Goal: Task Accomplishment & Management: Manage account settings

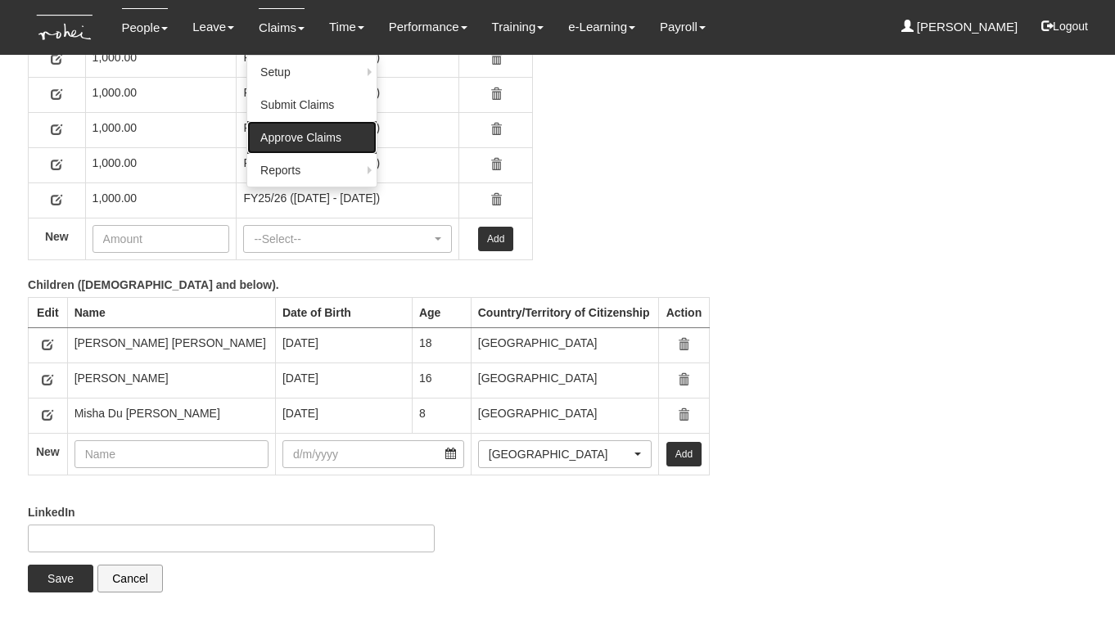
click at [290, 140] on link "Approve Claims" at bounding box center [311, 137] width 129 height 33
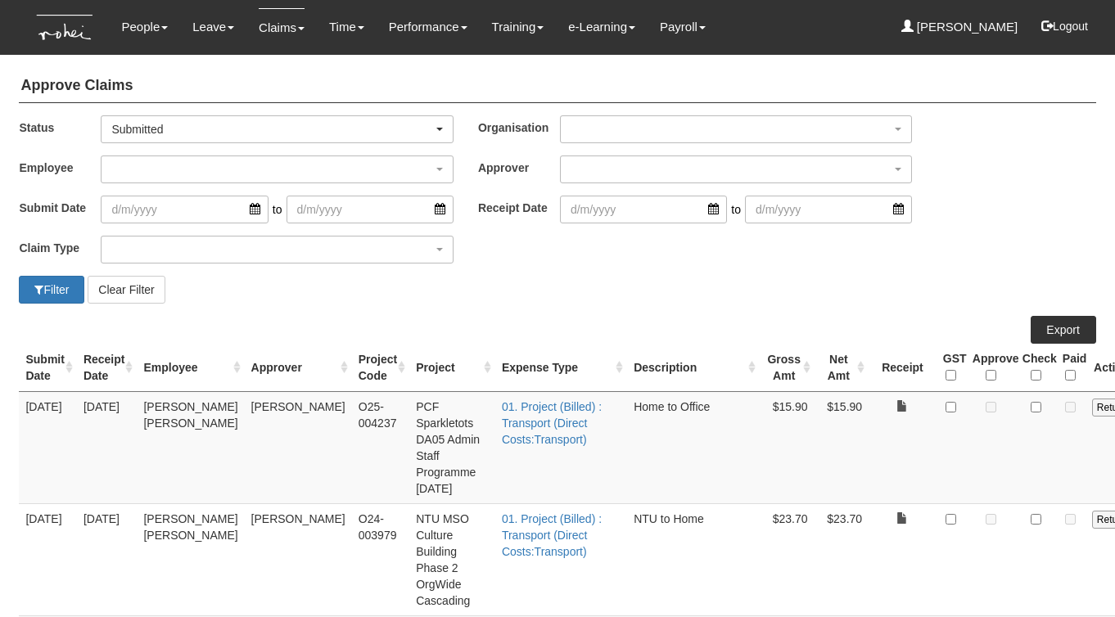
select select "50"
click at [659, 169] on div "button" at bounding box center [736, 169] width 350 height 26
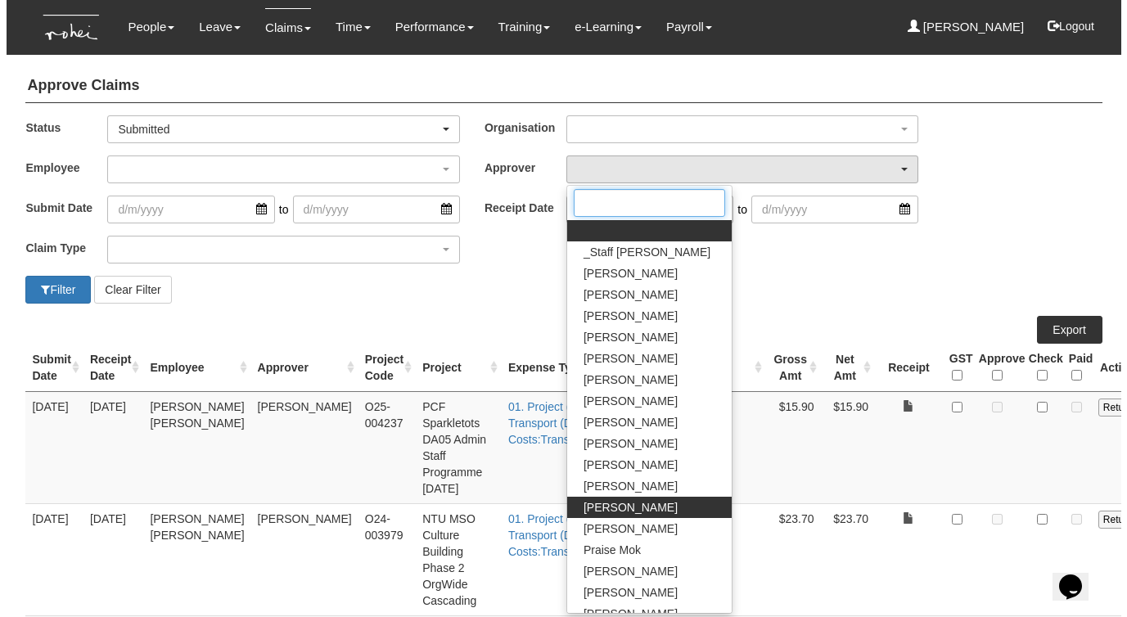
scroll to position [25, 0]
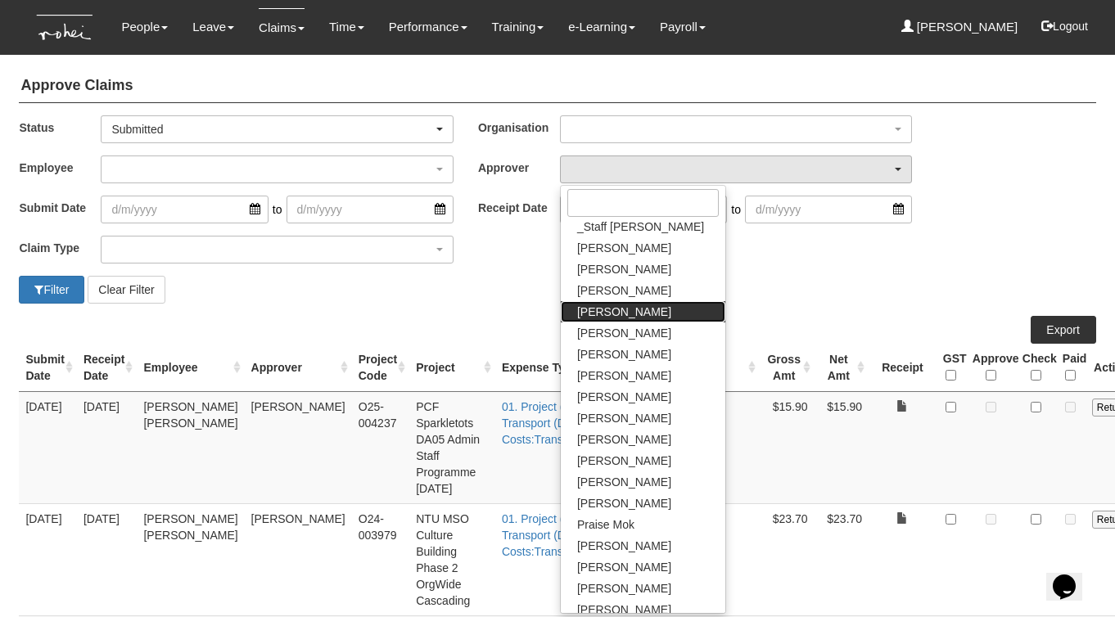
click at [633, 313] on span "[PERSON_NAME]" at bounding box center [624, 312] width 94 height 16
select select "7c74568e-c65a-4e2f-b023-70974c8e3265"
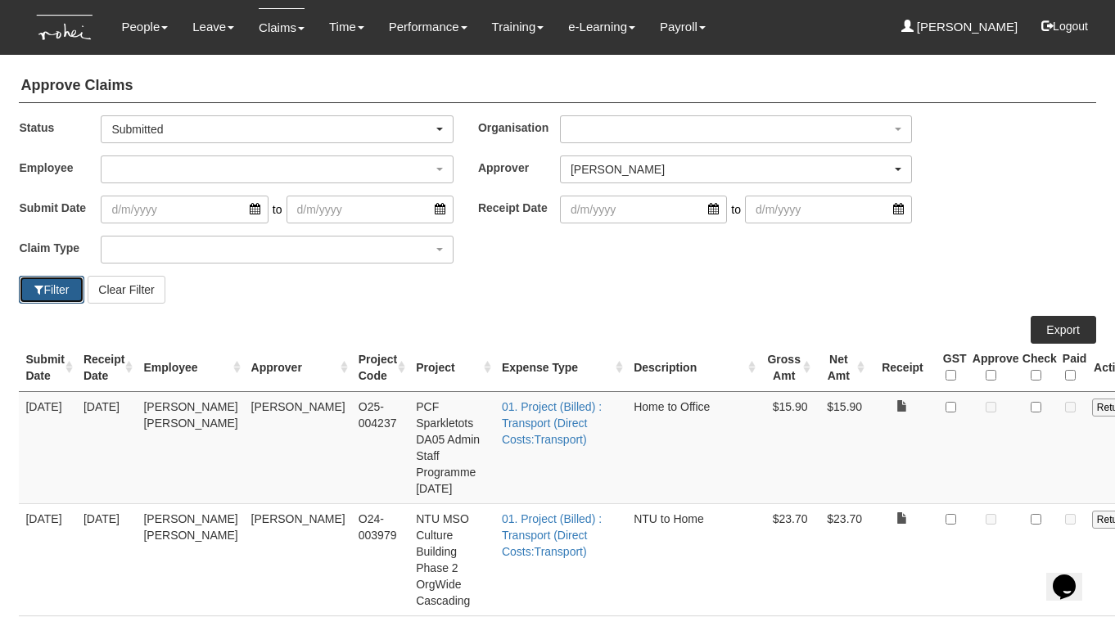
click at [41, 281] on button "Filter" at bounding box center [52, 290] width 66 height 28
select select "50"
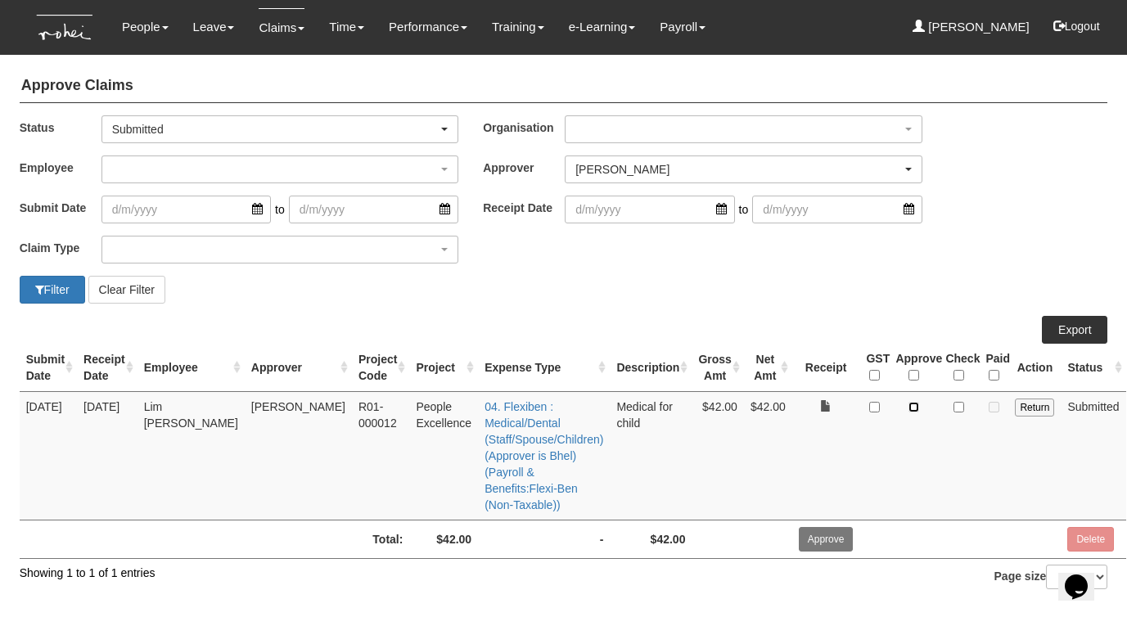
click at [909, 407] on input "checkbox" at bounding box center [914, 407] width 11 height 11
checkbox input "true"
click at [813, 527] on input "Approve" at bounding box center [826, 539] width 55 height 25
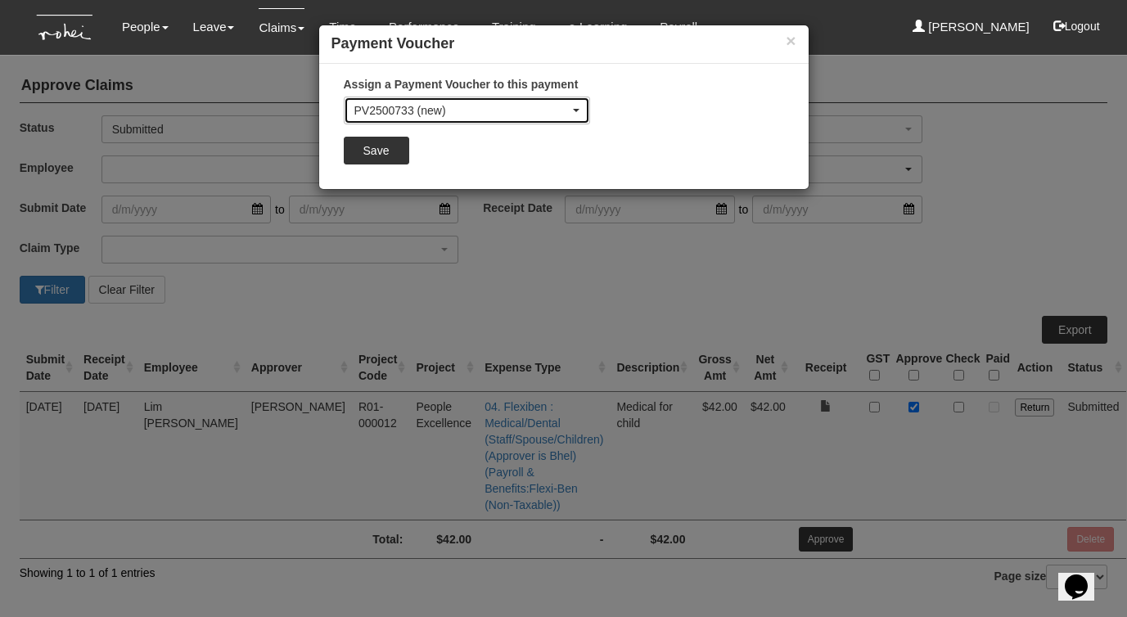
click at [460, 115] on div "PV2500733 (new)" at bounding box center [462, 110] width 215 height 16
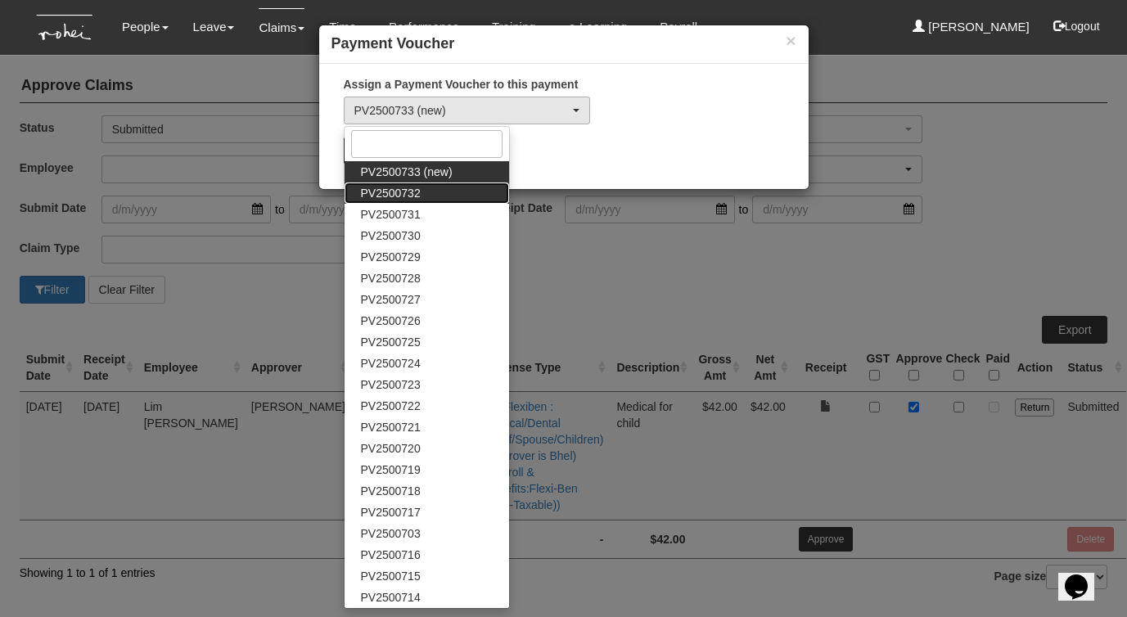
click at [426, 191] on link "PV2500732" at bounding box center [427, 193] width 165 height 21
select select "PV2500732"
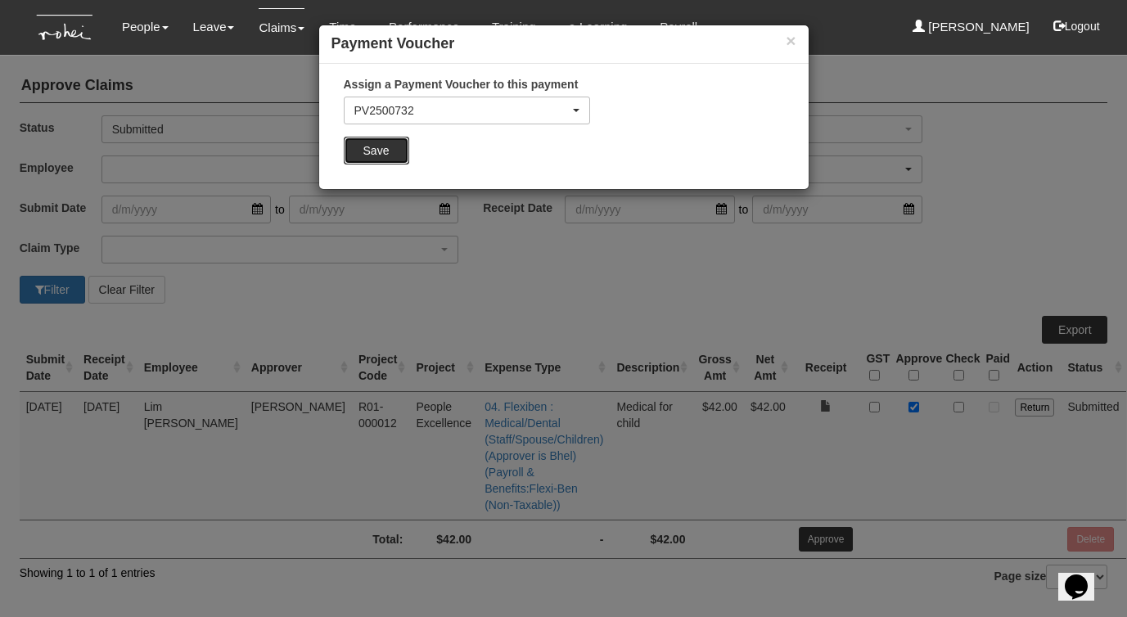
click at [373, 147] on input "Save" at bounding box center [377, 151] width 66 height 28
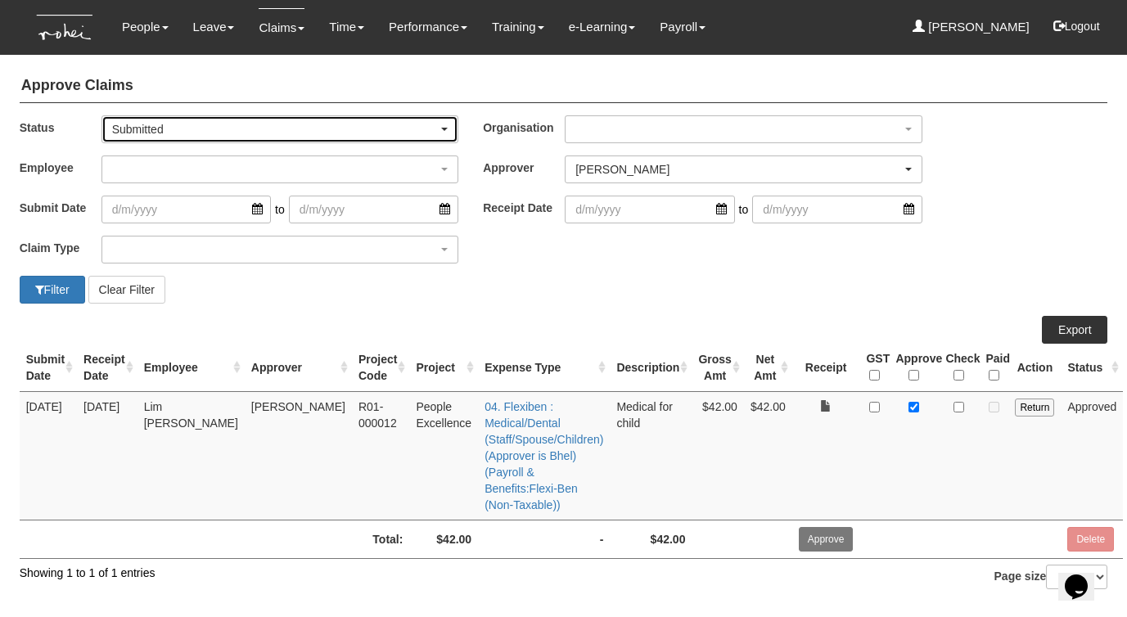
click at [156, 130] on div "Submitted" at bounding box center [275, 129] width 327 height 16
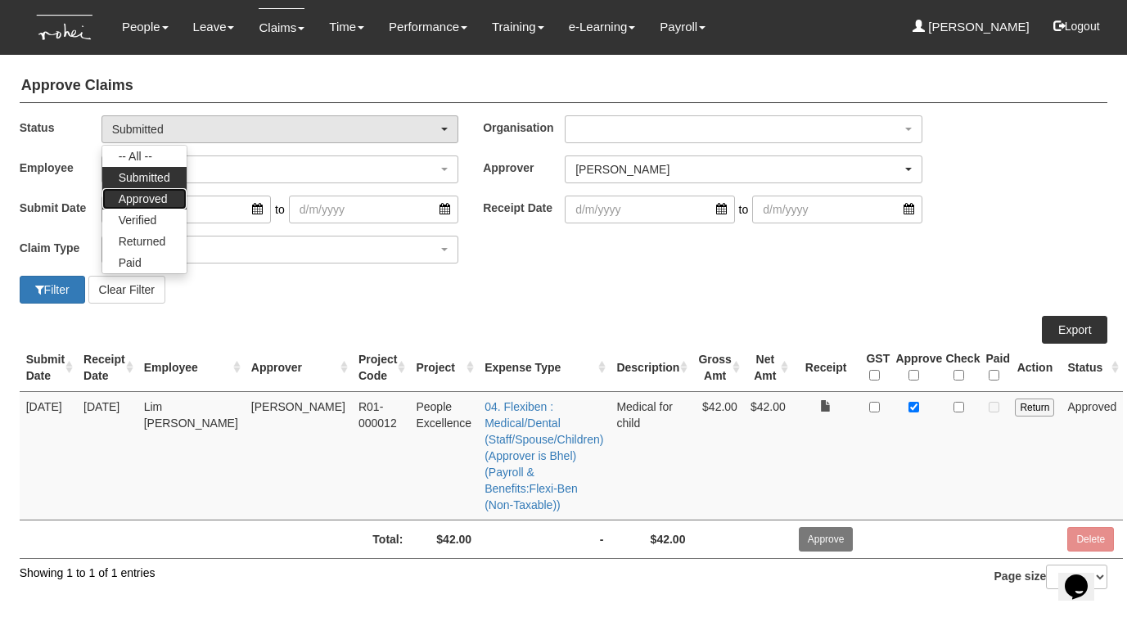
click at [144, 205] on span "Approved" at bounding box center [143, 199] width 49 height 16
select select "Approved"
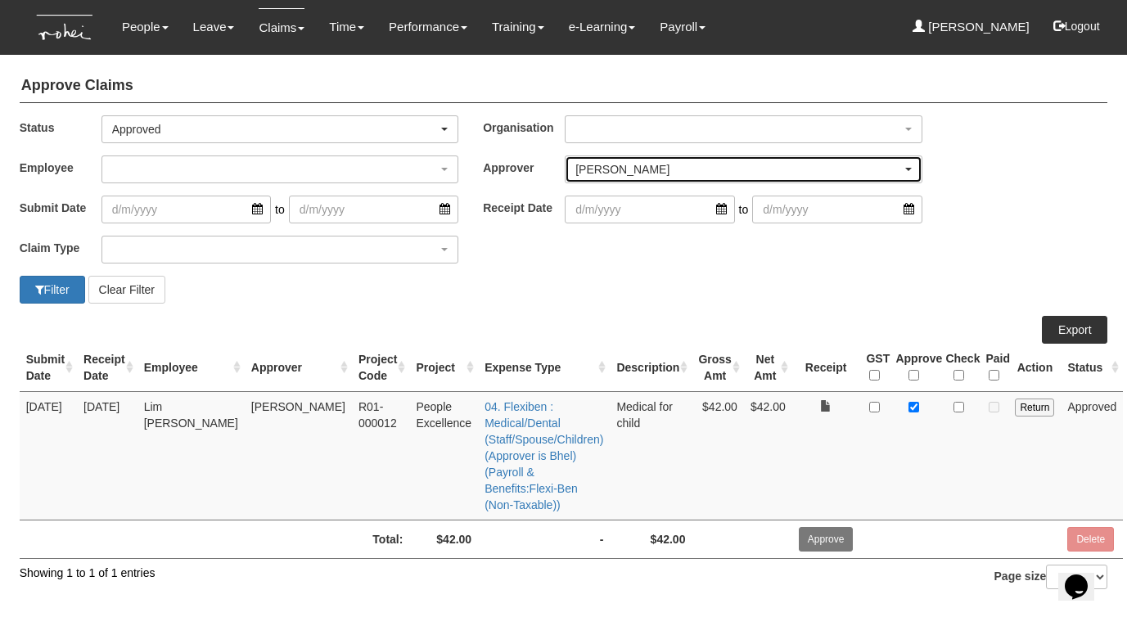
click at [595, 176] on div "[PERSON_NAME]" at bounding box center [744, 169] width 356 height 26
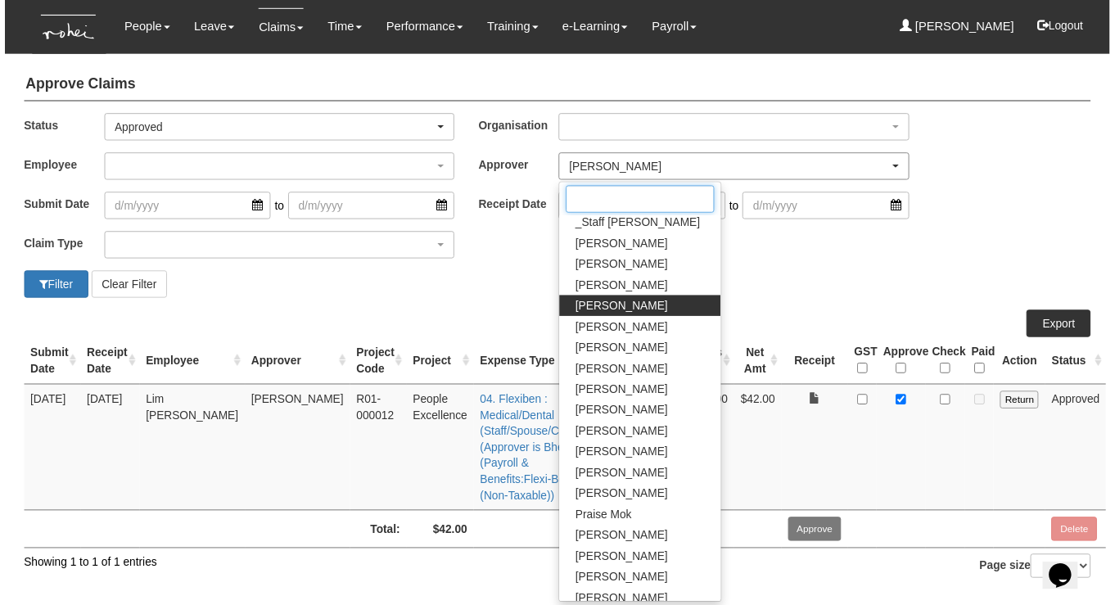
scroll to position [0, 0]
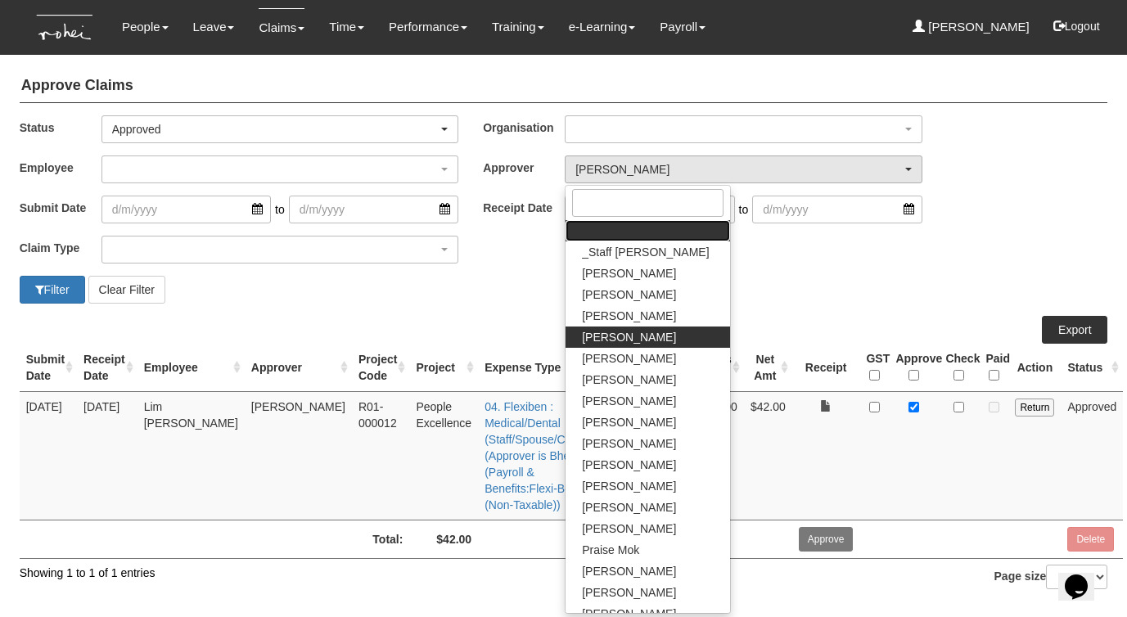
click at [650, 228] on link at bounding box center [648, 230] width 165 height 21
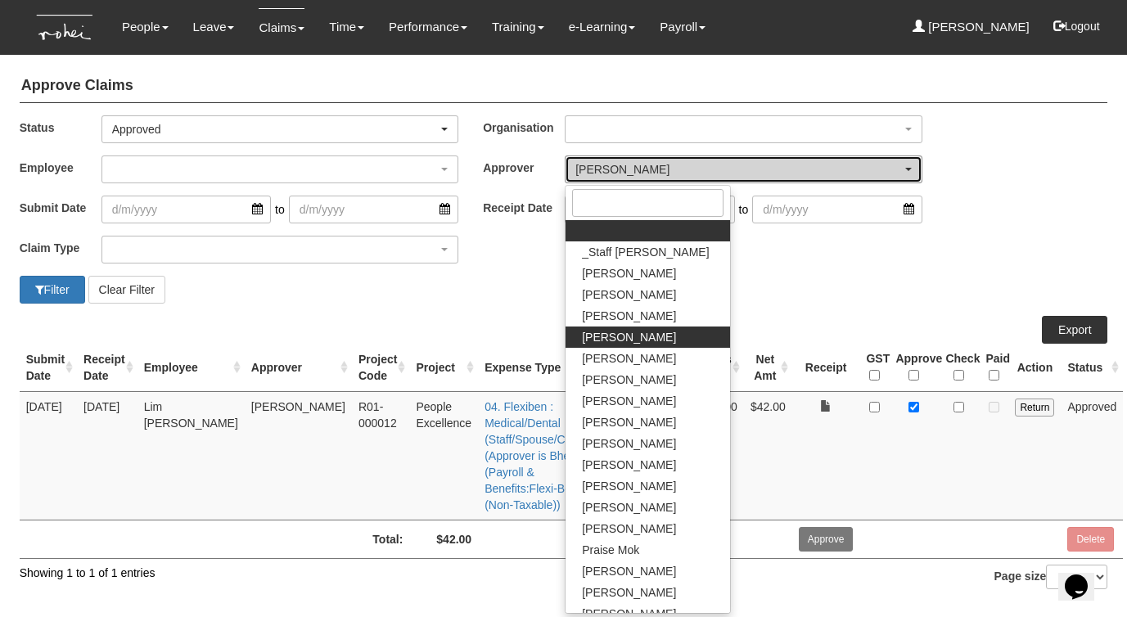
select select
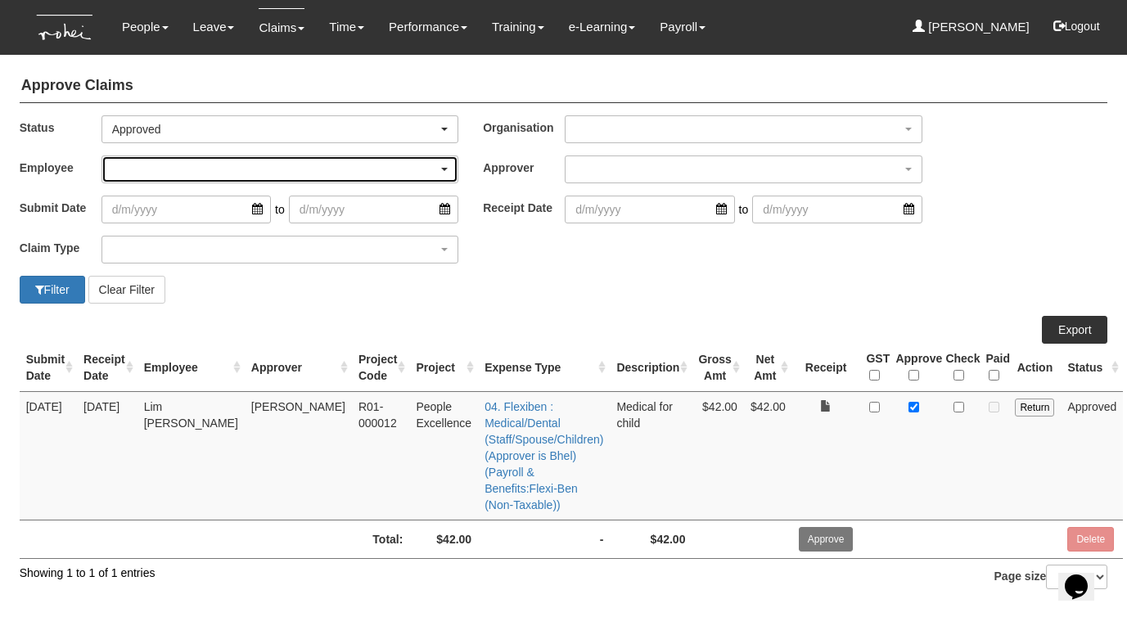
click at [191, 169] on div "button" at bounding box center [280, 169] width 356 height 26
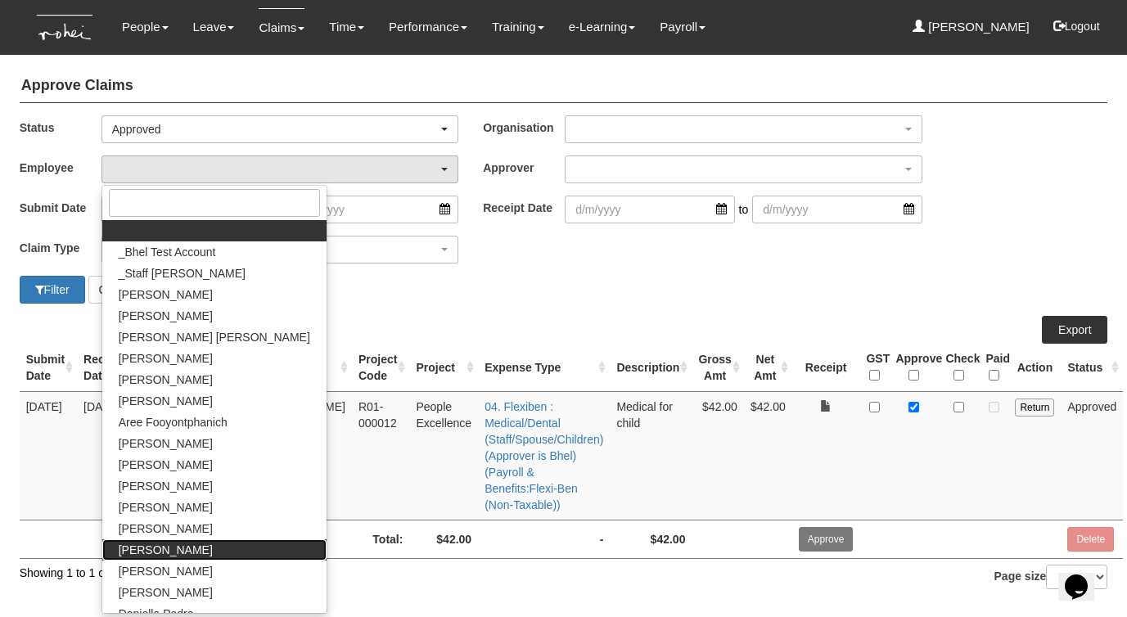
click at [181, 552] on span "[PERSON_NAME]" at bounding box center [166, 550] width 94 height 16
select select "7c74568e-c65a-4e2f-b023-70974c8e3265"
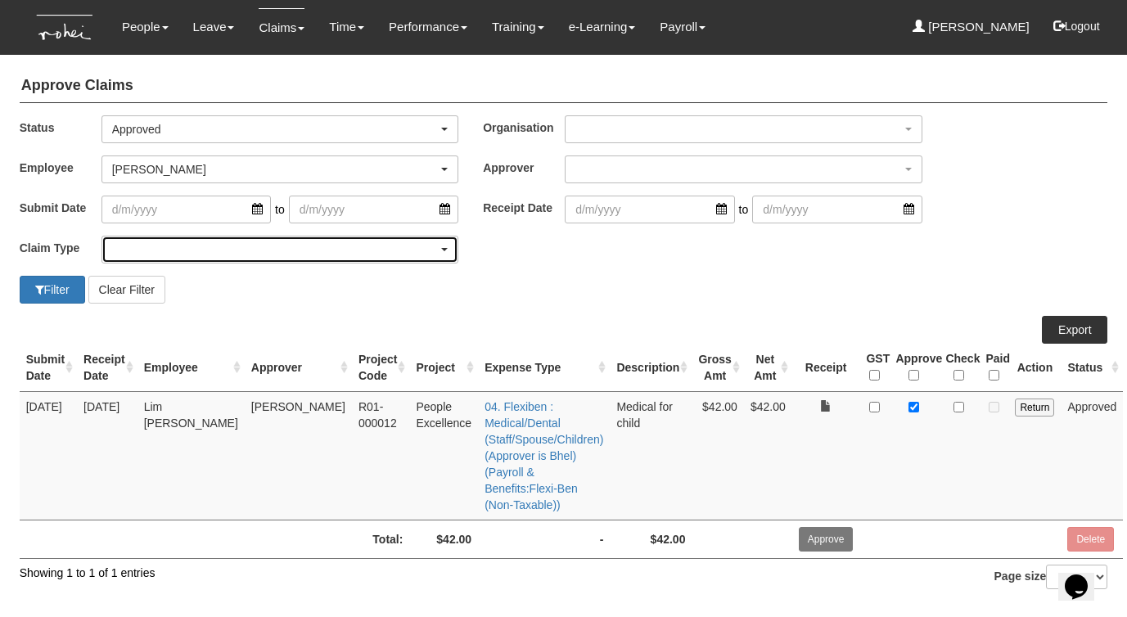
click at [169, 255] on div "button" at bounding box center [280, 250] width 356 height 26
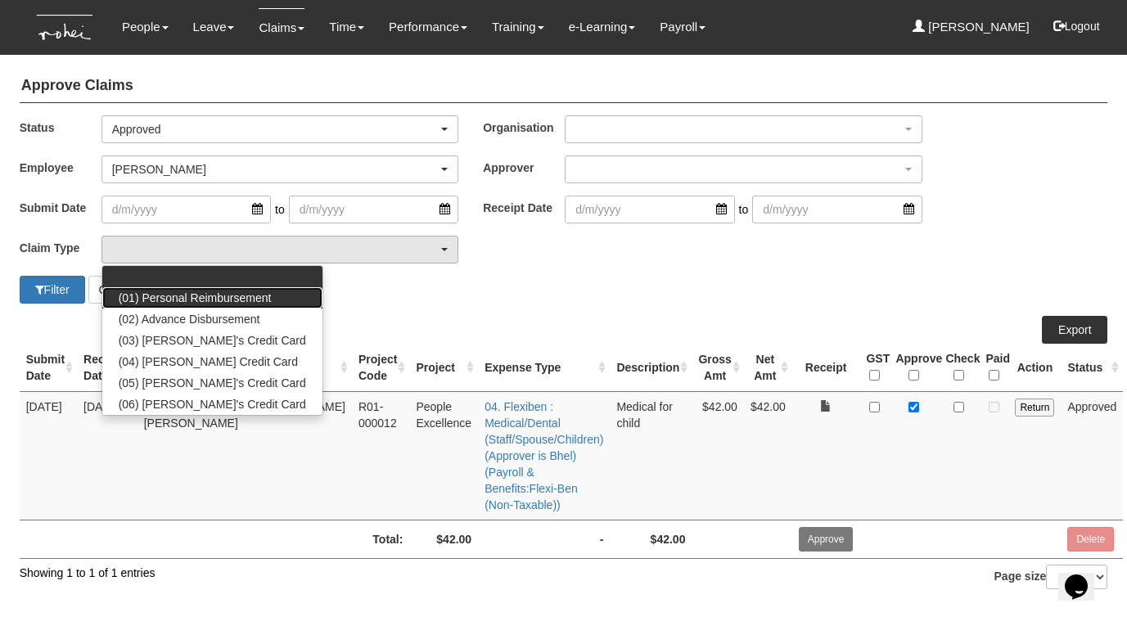
click at [165, 293] on span "(01) Personal Reimbursement" at bounding box center [195, 298] width 153 height 16
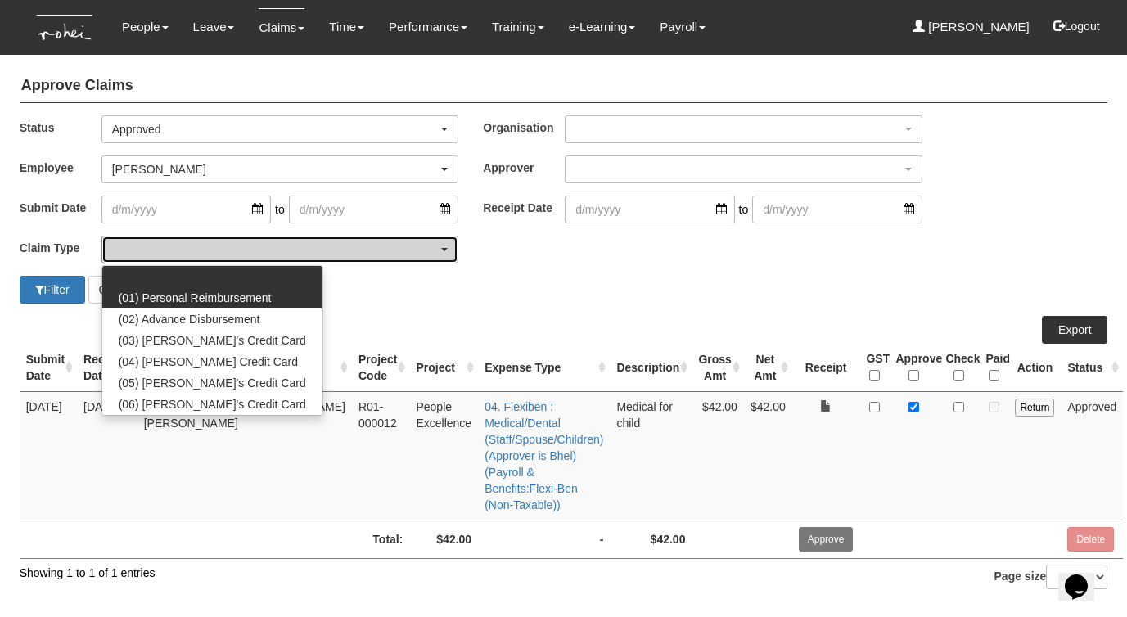
select select "14"
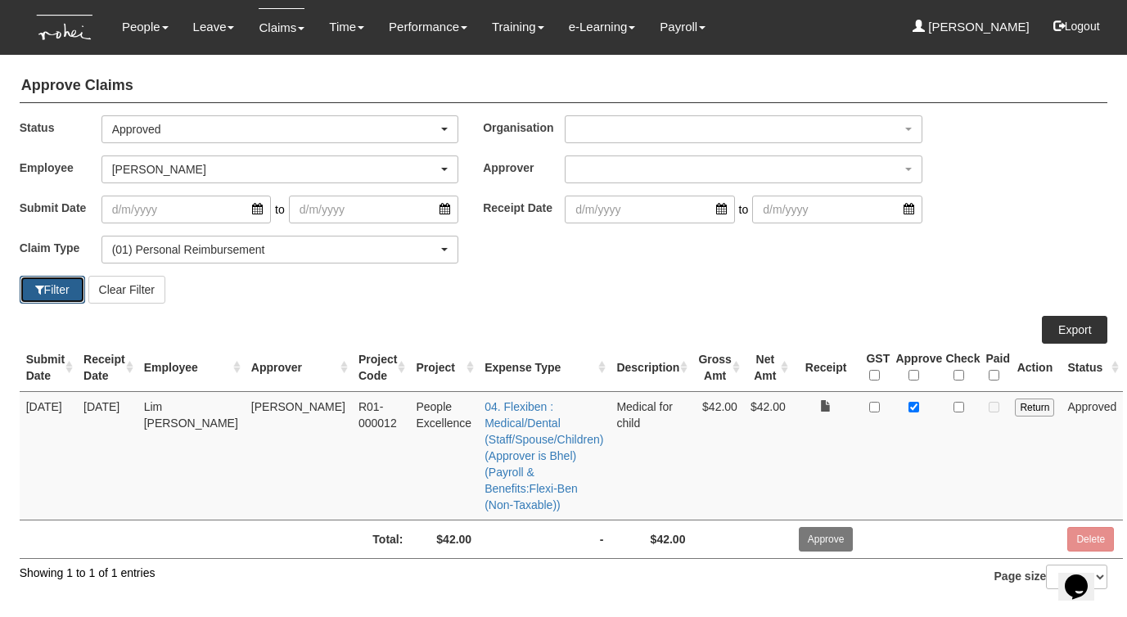
click at [52, 288] on button "Filter" at bounding box center [53, 290] width 66 height 28
select select "50"
